Goal: Task Accomplishment & Management: Use online tool/utility

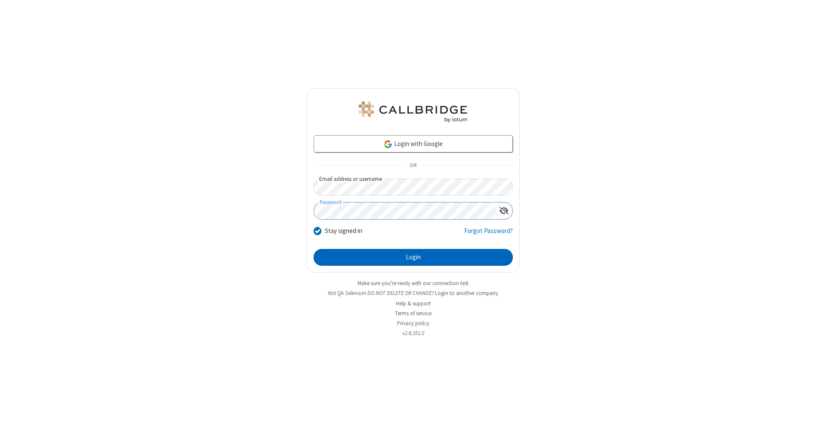
click at [413, 257] on button "Login" at bounding box center [413, 257] width 199 height 17
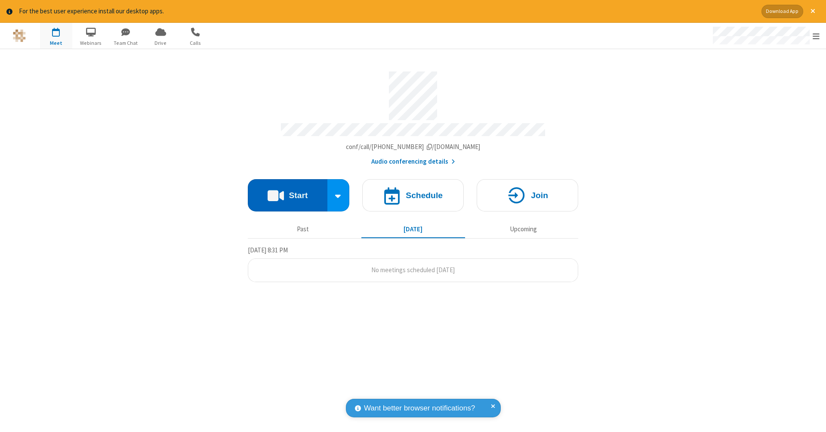
click at [287, 191] on button "Start" at bounding box center [288, 195] width 80 height 32
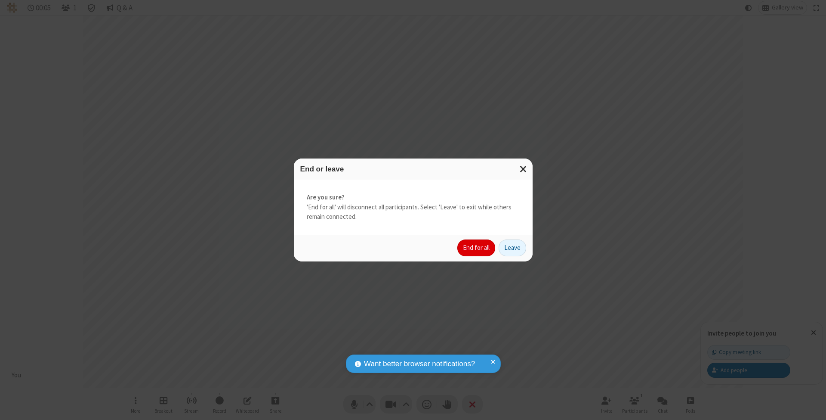
click at [477, 247] on button "End for all" at bounding box center [476, 247] width 38 height 17
